Goal: Navigation & Orientation: Understand site structure

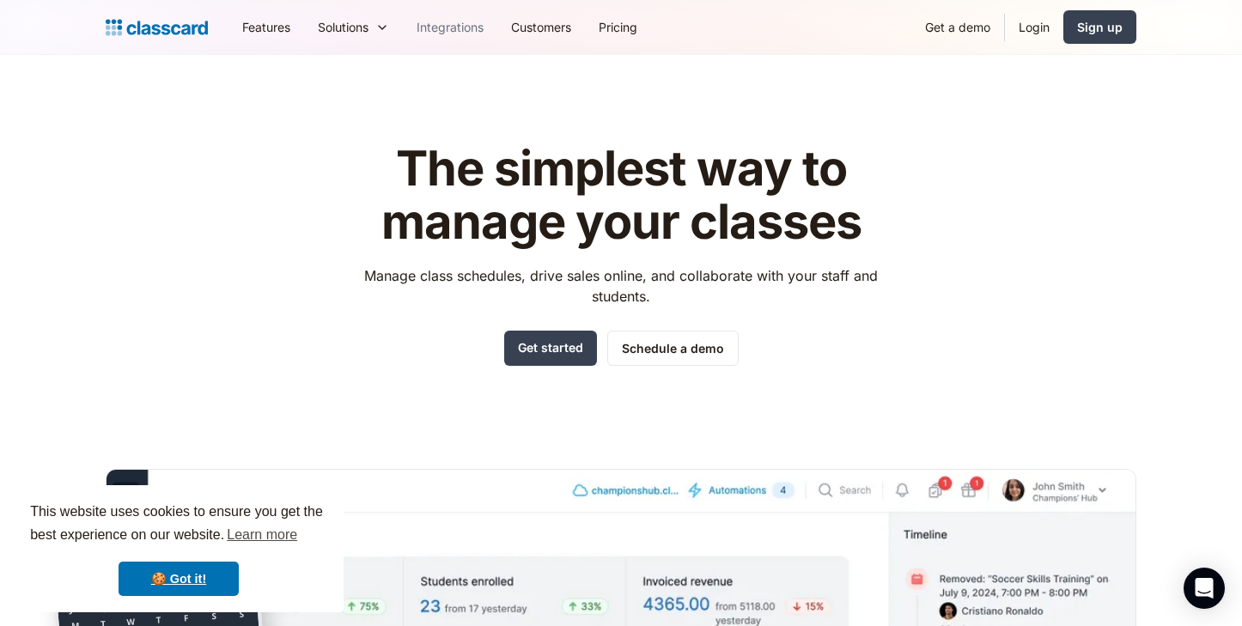
click at [442, 29] on link "Integrations" at bounding box center [450, 27] width 95 height 39
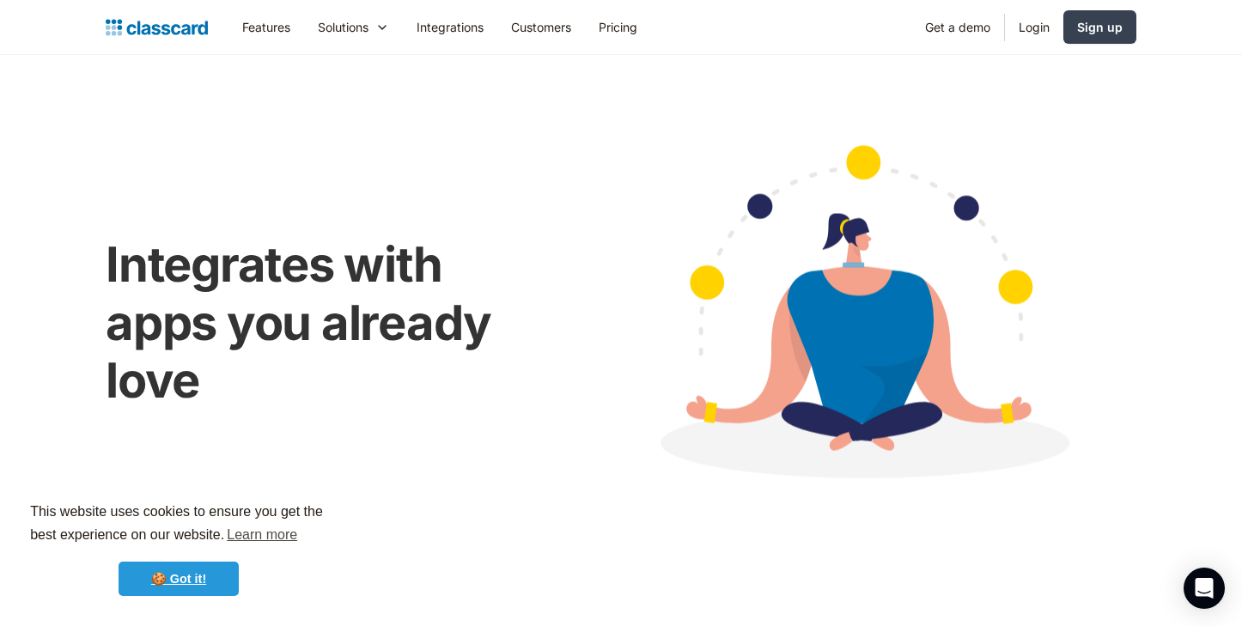
click at [186, 577] on link "🍪 Got it!" at bounding box center [179, 579] width 120 height 34
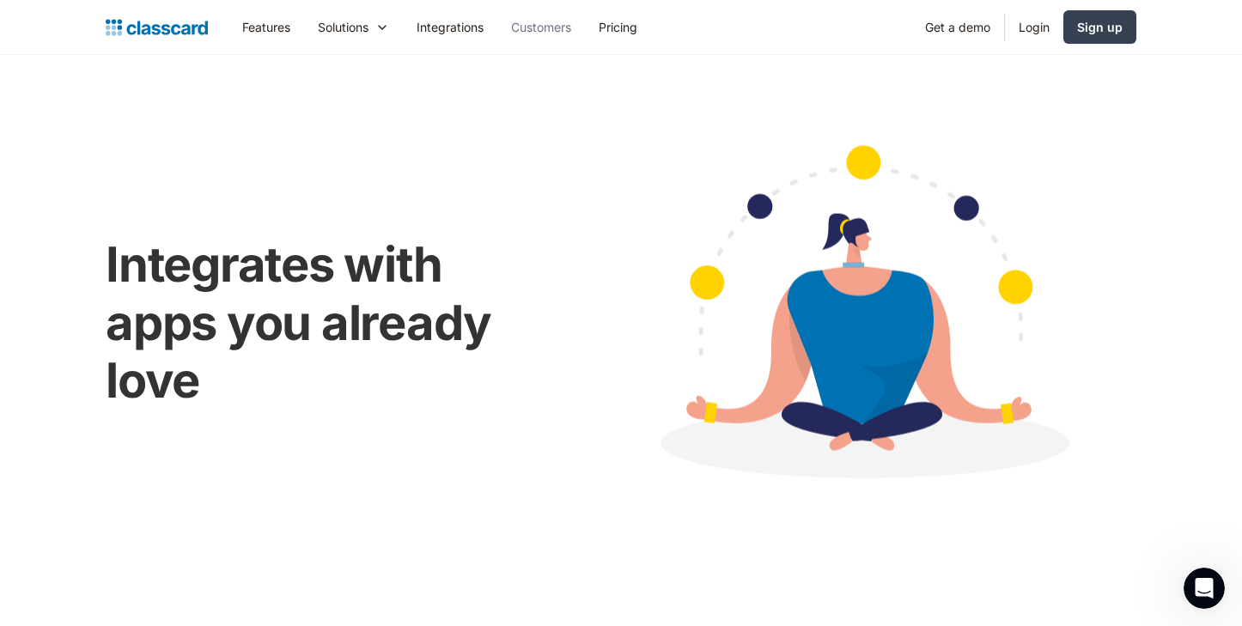
click at [506, 40] on link "Customers" at bounding box center [541, 27] width 88 height 39
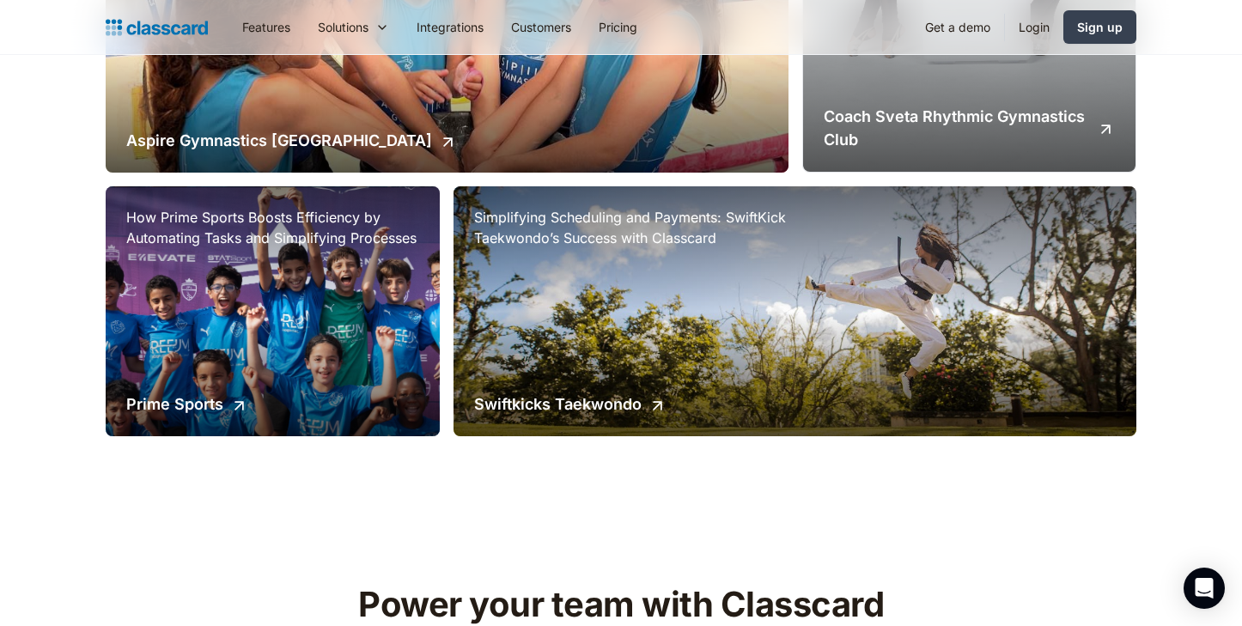
scroll to position [1351, 0]
